Goal: Task Accomplishment & Management: Complete application form

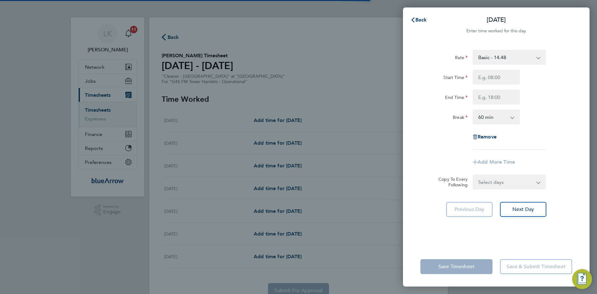
select select "60"
click at [421, 18] on span "Back" at bounding box center [421, 20] width 12 height 6
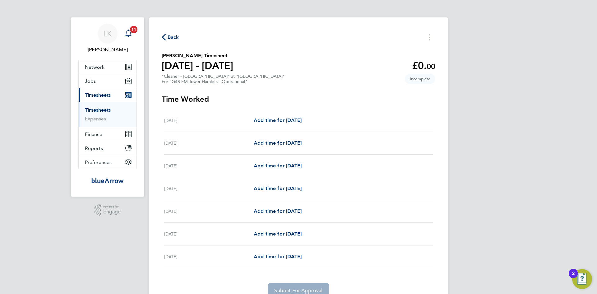
click at [129, 33] on icon "Main navigation" at bounding box center [128, 33] width 7 height 7
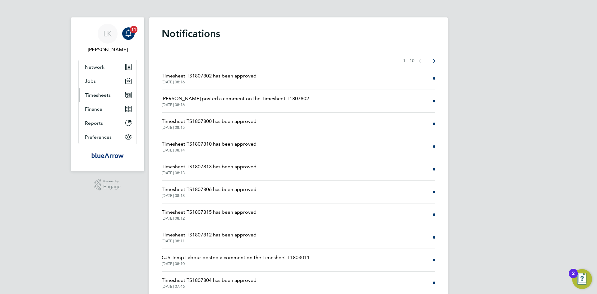
click at [102, 95] on span "Timesheets" at bounding box center [98, 95] width 26 height 6
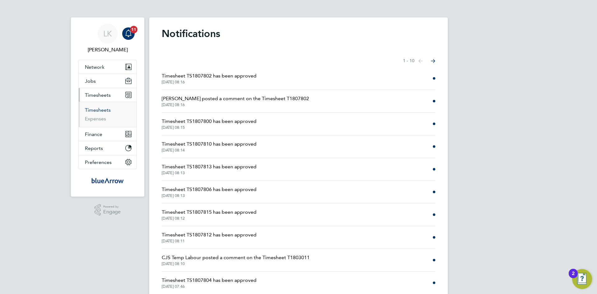
click at [94, 110] on link "Timesheets" at bounding box center [98, 110] width 26 height 6
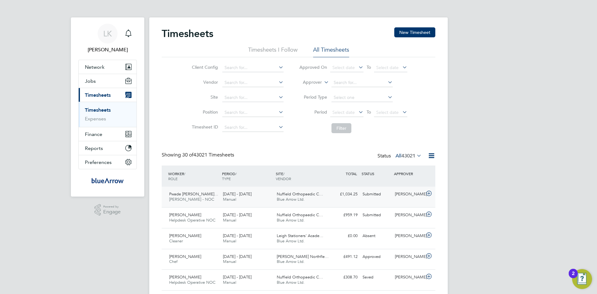
click at [430, 193] on icon at bounding box center [429, 193] width 8 height 5
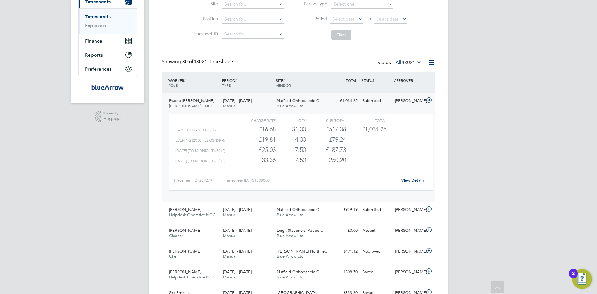
click at [410, 179] on link "View Details" at bounding box center [412, 180] width 23 height 5
drag, startPoint x: 431, startPoint y: 99, endPoint x: 412, endPoint y: 67, distance: 37.8
click at [431, 99] on icon at bounding box center [429, 100] width 8 height 5
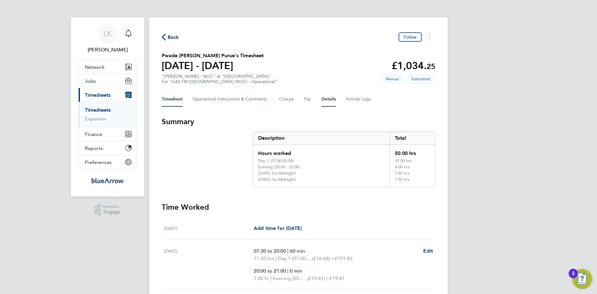
click at [326, 100] on button "Details" at bounding box center [329, 99] width 14 height 15
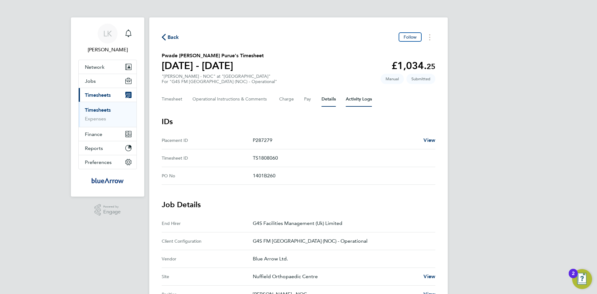
click at [362, 98] on Logs-tab "Activity Logs" at bounding box center [359, 99] width 26 height 15
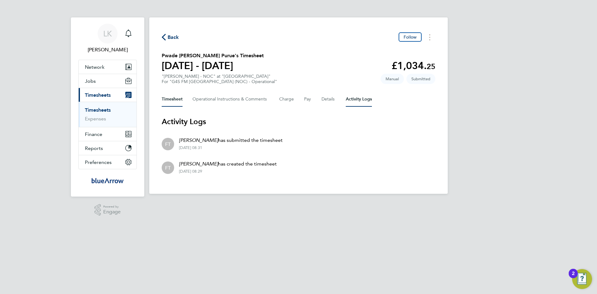
click at [173, 97] on button "Timesheet" at bounding box center [172, 99] width 21 height 15
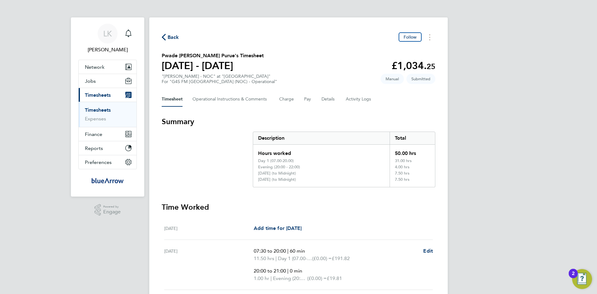
click at [171, 37] on span "Back" at bounding box center [174, 37] width 12 height 7
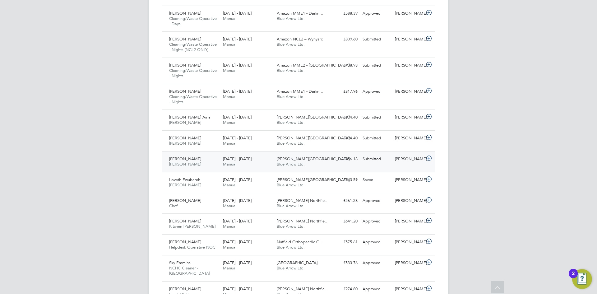
click at [430, 156] on icon at bounding box center [429, 158] width 8 height 5
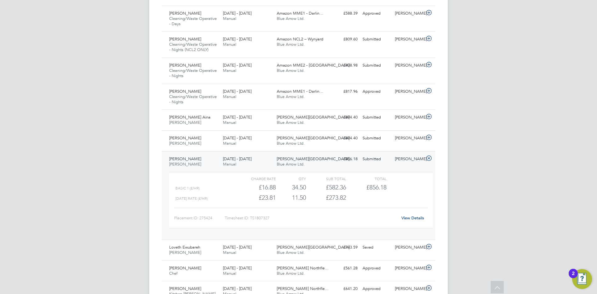
click at [410, 215] on link "View Details" at bounding box center [412, 217] width 23 height 5
click at [429, 156] on icon at bounding box center [429, 158] width 8 height 5
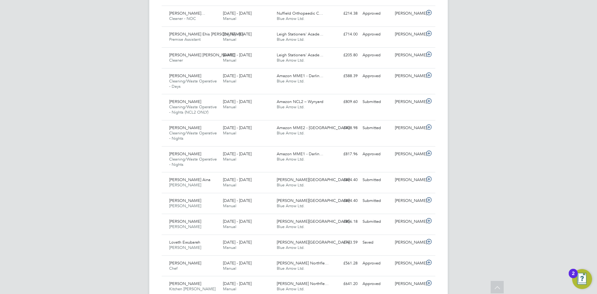
scroll to position [404, 0]
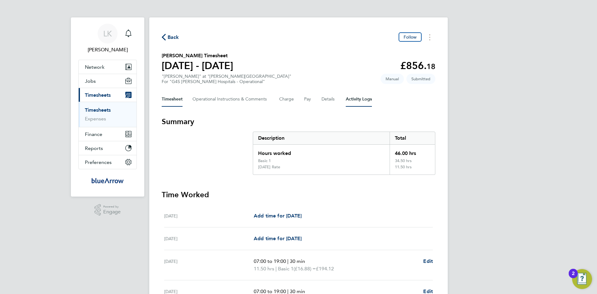
click at [354, 95] on Logs-tab "Activity Logs" at bounding box center [359, 99] width 26 height 15
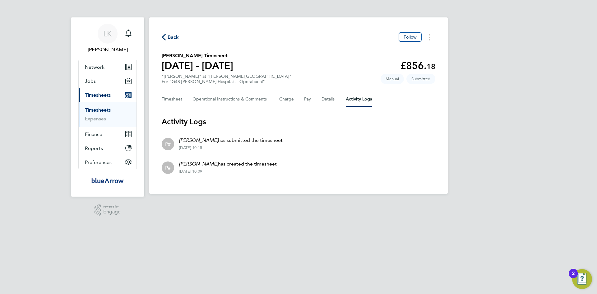
click at [175, 37] on span "Back" at bounding box center [174, 37] width 12 height 7
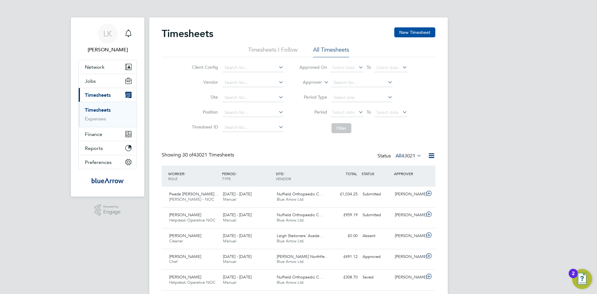
click at [404, 30] on button "New Timesheet" at bounding box center [414, 32] width 41 height 10
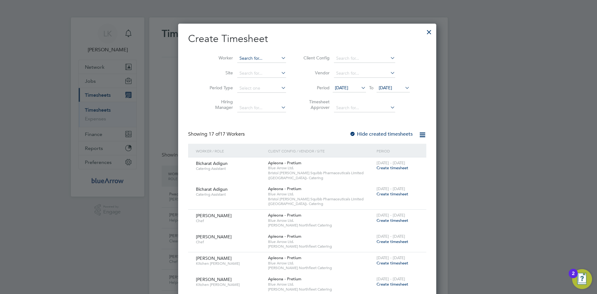
click at [251, 59] on input at bounding box center [261, 58] width 49 height 9
paste input "[PERSON_NAME]"
click at [249, 60] on input "[PERSON_NAME]" at bounding box center [261, 58] width 49 height 9
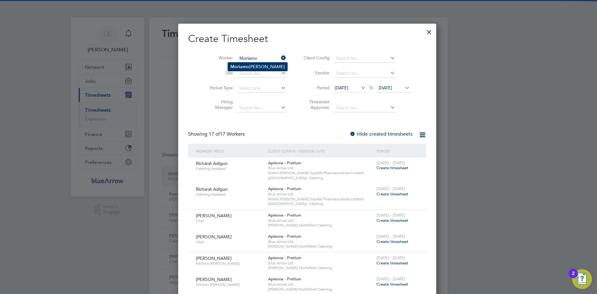
click at [246, 67] on b "Moriamo" at bounding box center [239, 66] width 19 height 5
type input "[PERSON_NAME]"
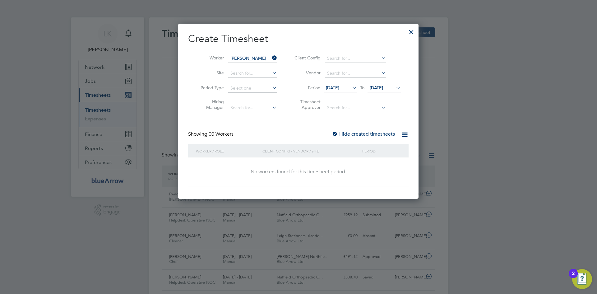
click at [346, 132] on label "Hide created timesheets" at bounding box center [363, 134] width 63 height 6
click at [375, 86] on span "[DATE]" at bounding box center [376, 88] width 13 height 6
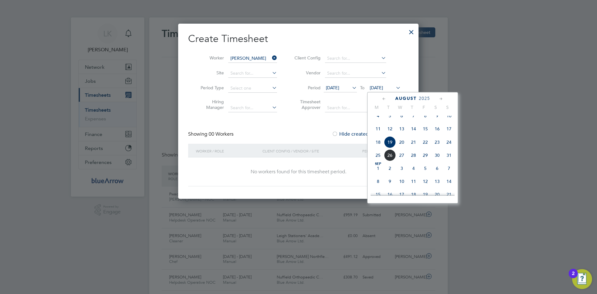
click at [449, 148] on span "24" at bounding box center [449, 142] width 12 height 12
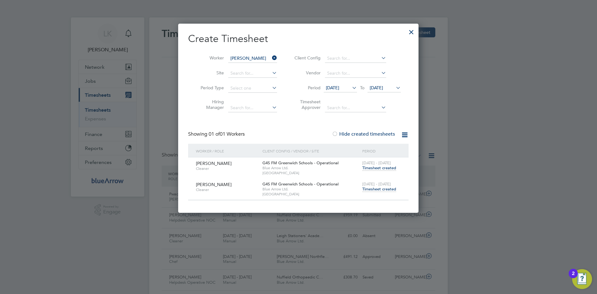
click at [385, 188] on span "Timesheet created" at bounding box center [379, 189] width 34 height 6
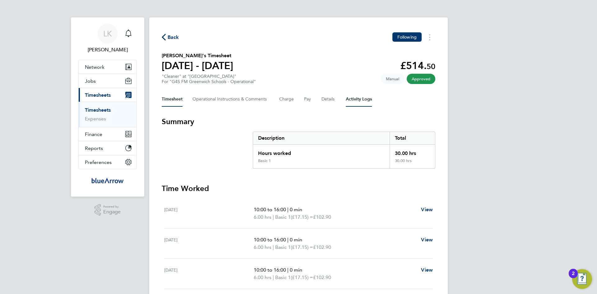
click at [360, 96] on Logs-tab "Activity Logs" at bounding box center [359, 99] width 26 height 15
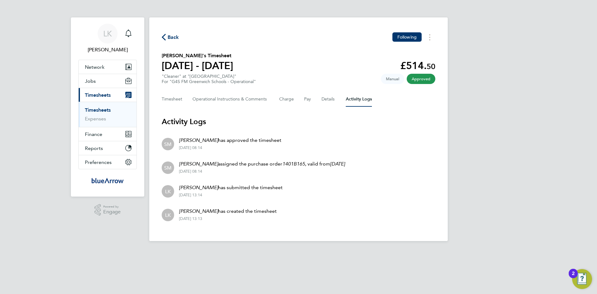
click at [171, 35] on span "Back" at bounding box center [174, 37] width 12 height 7
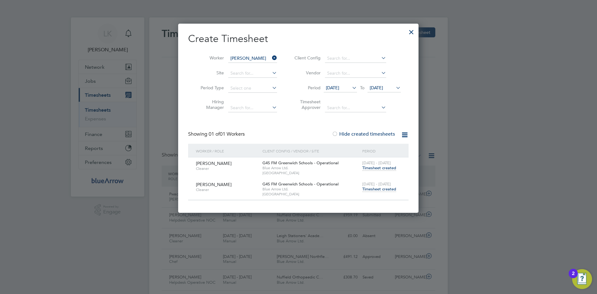
click at [410, 30] on div at bounding box center [411, 30] width 11 height 11
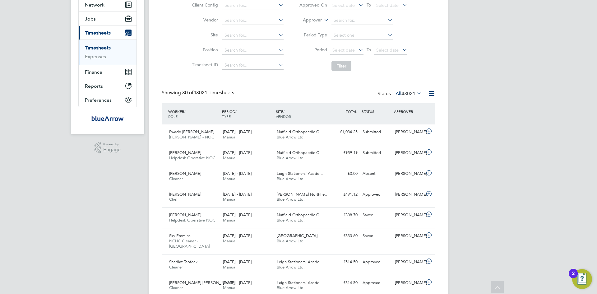
click at [415, 93] on icon at bounding box center [415, 93] width 0 height 9
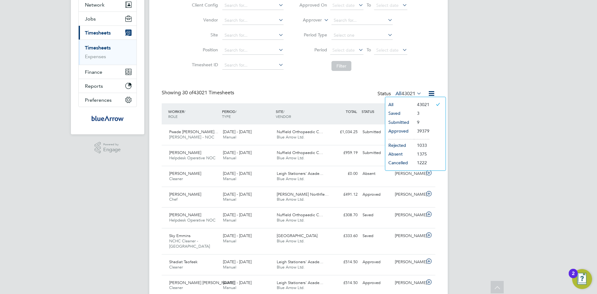
click at [404, 122] on li "Submitted" at bounding box center [399, 122] width 29 height 9
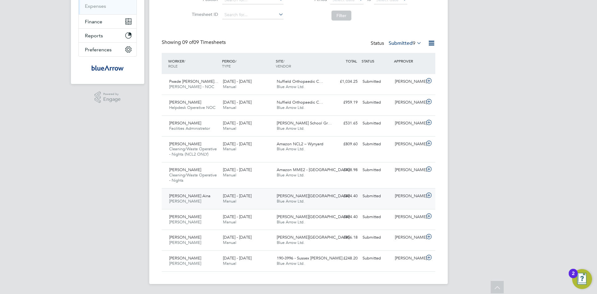
click at [431, 195] on icon at bounding box center [429, 195] width 8 height 5
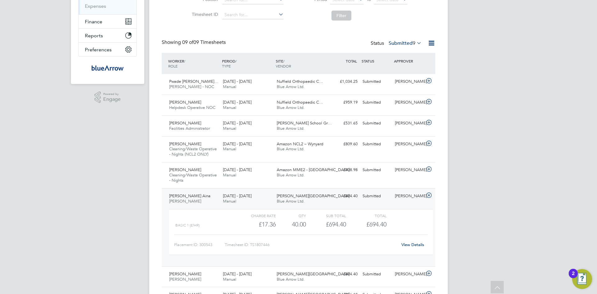
click at [419, 244] on link "View Details" at bounding box center [412, 244] width 23 height 5
click at [428, 196] on icon at bounding box center [429, 195] width 8 height 5
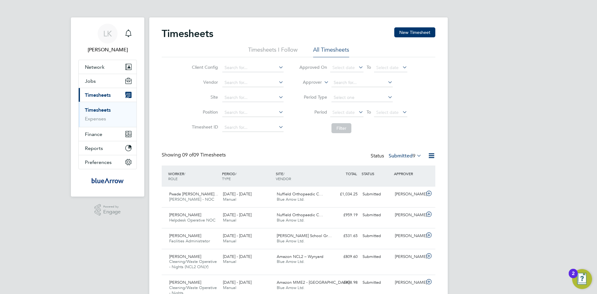
click at [415, 153] on icon at bounding box center [415, 155] width 0 height 9
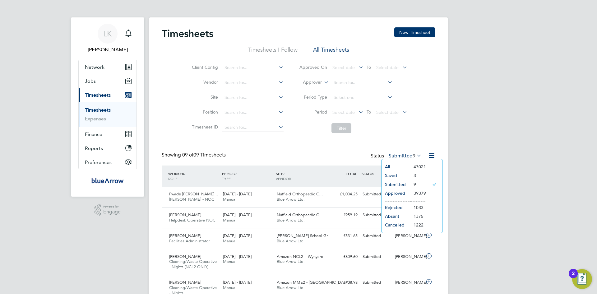
click at [398, 192] on li "Approved" at bounding box center [396, 193] width 29 height 9
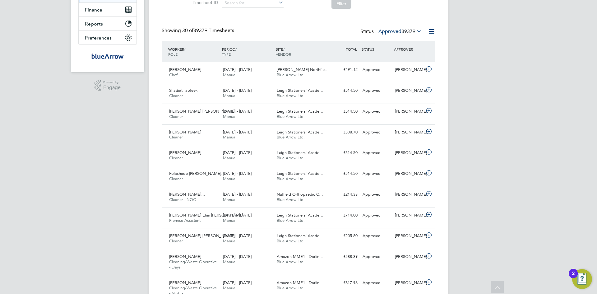
click at [415, 30] on icon at bounding box center [415, 31] width 0 height 9
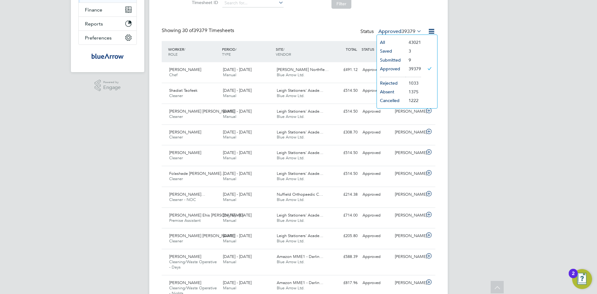
click at [387, 59] on li "Submitted" at bounding box center [391, 60] width 29 height 9
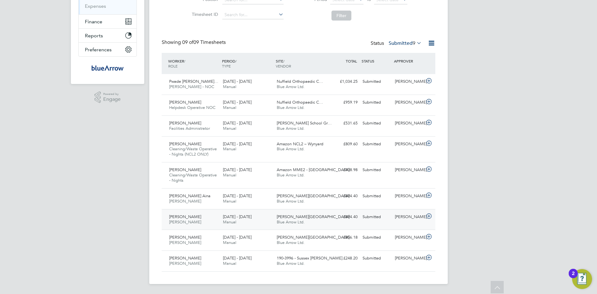
click at [430, 216] on icon at bounding box center [429, 216] width 8 height 5
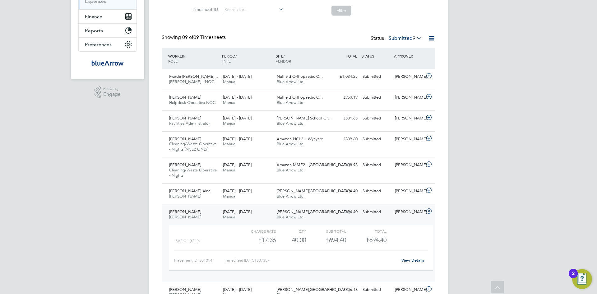
click at [414, 259] on link "View Details" at bounding box center [412, 259] width 23 height 5
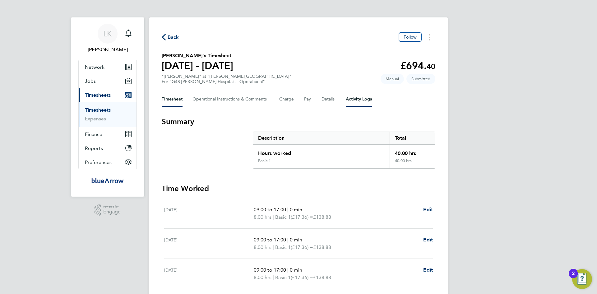
click at [358, 100] on Logs-tab "Activity Logs" at bounding box center [359, 99] width 26 height 15
click at [350, 99] on Logs-tab "Activity Logs" at bounding box center [359, 99] width 26 height 15
